Goal: Information Seeking & Learning: Learn about a topic

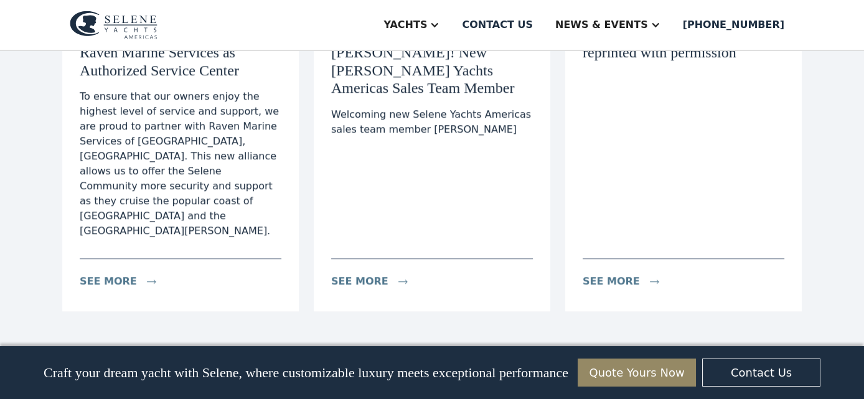
scroll to position [1866, 0]
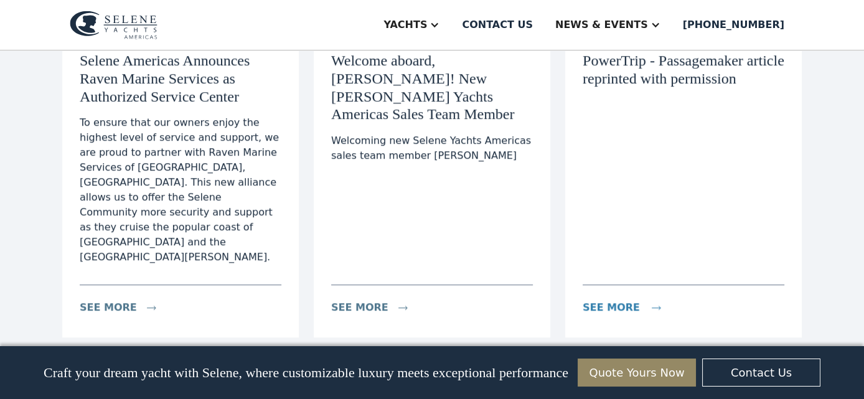
click at [603, 300] on div "see more" at bounding box center [610, 307] width 57 height 15
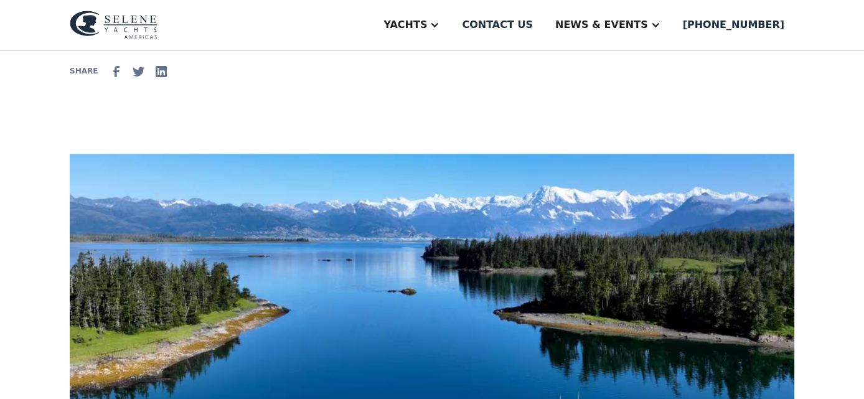
scroll to position [310, 0]
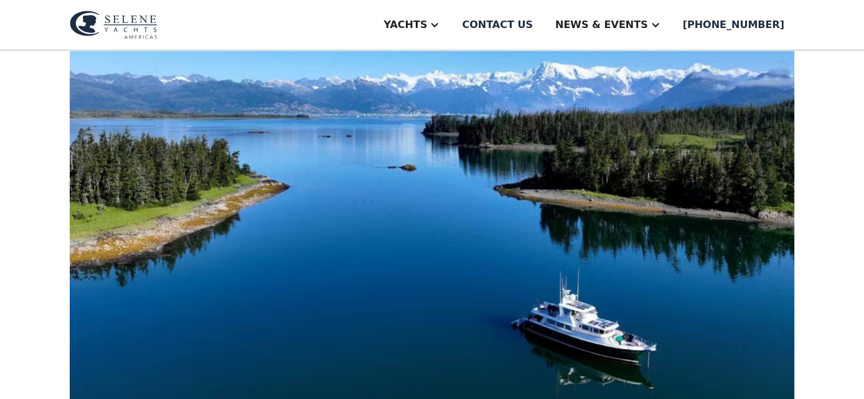
click at [514, 236] on img at bounding box center [432, 236] width 724 height 412
click at [513, 237] on img at bounding box center [432, 236] width 724 height 412
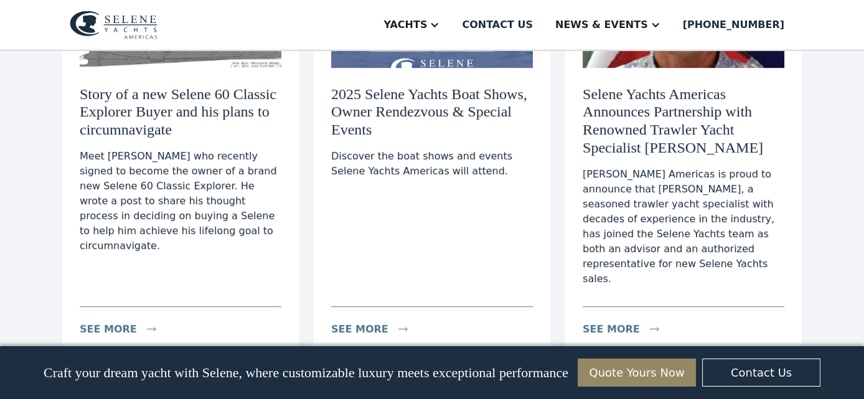
scroll to position [1120, 0]
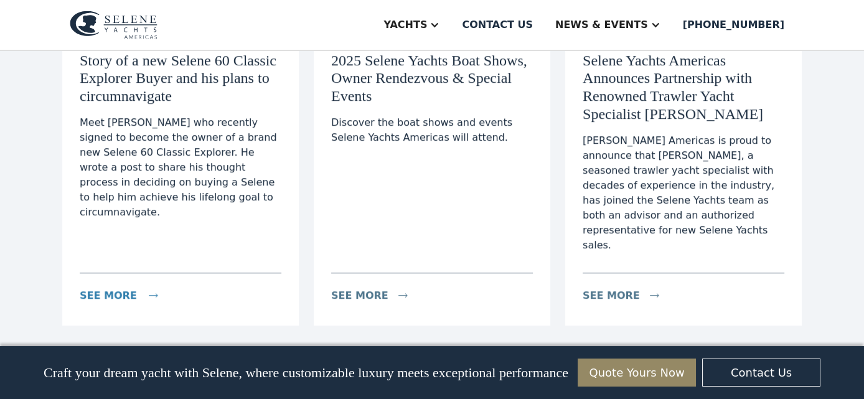
click at [110, 288] on div "see more" at bounding box center [108, 295] width 57 height 15
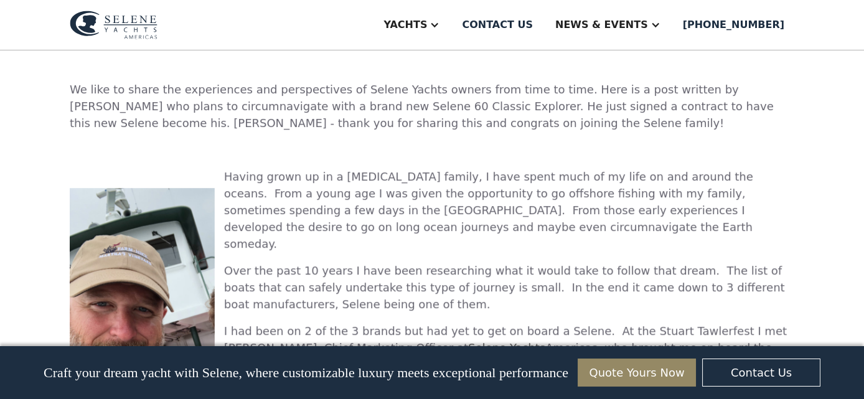
scroll to position [808, 0]
